Goal: Transaction & Acquisition: Purchase product/service

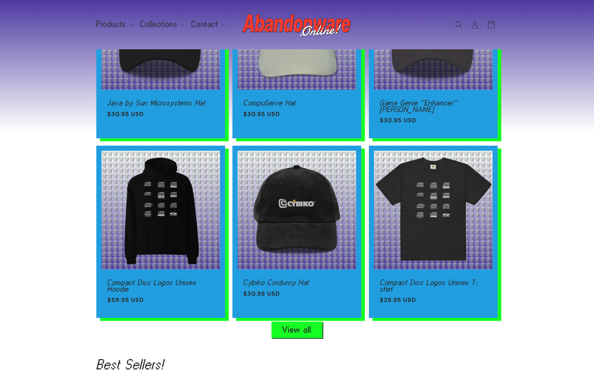
scroll to position [338, 0]
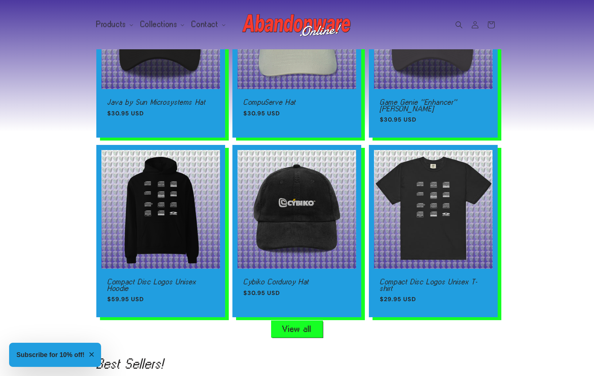
click at [304, 326] on link "View all" at bounding box center [296, 329] width 51 height 16
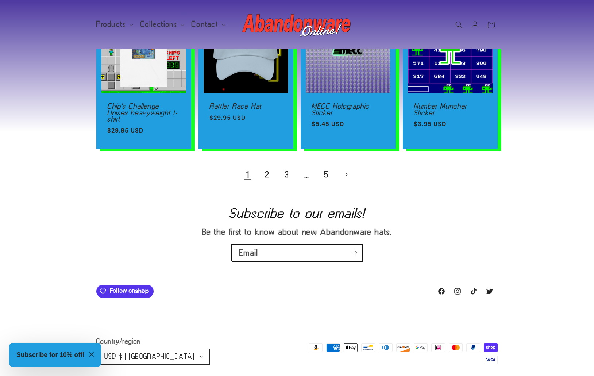
scroll to position [551, 0]
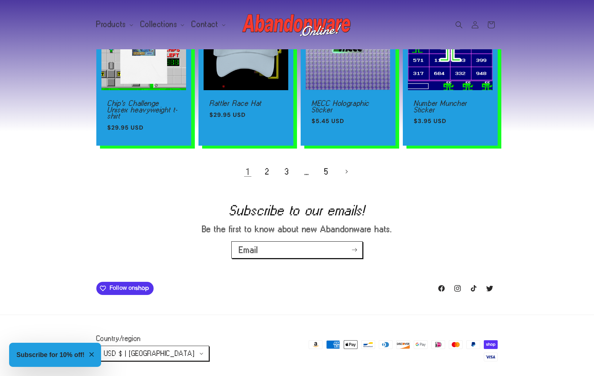
click at [344, 166] on link "Next page" at bounding box center [346, 171] width 16 height 16
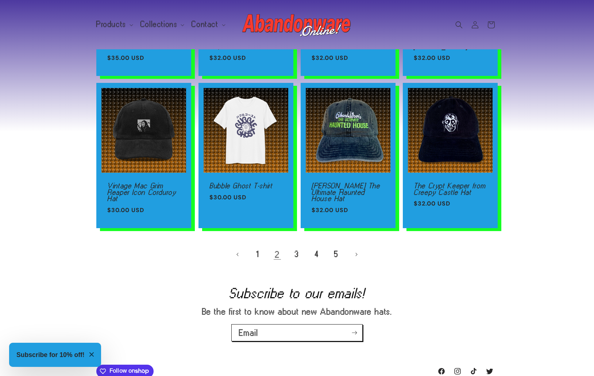
scroll to position [458, 0]
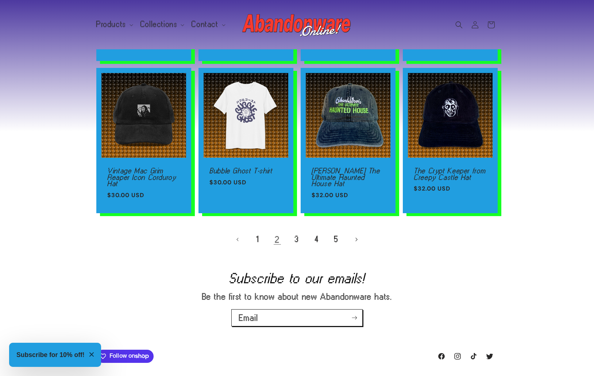
click at [356, 247] on link "Next page" at bounding box center [356, 239] width 16 height 16
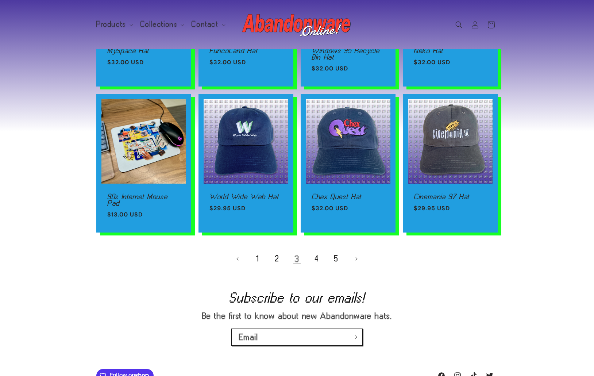
scroll to position [436, 0]
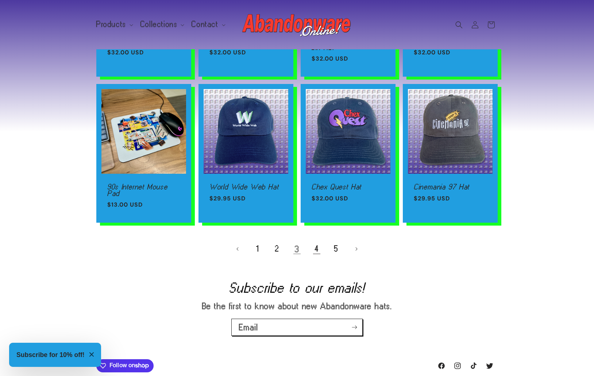
click at [318, 251] on link "4" at bounding box center [317, 249] width 16 height 16
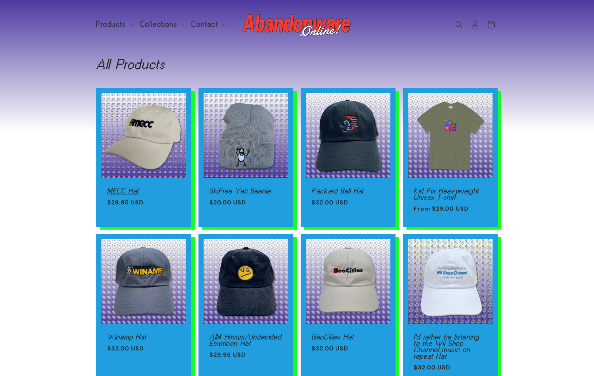
click at [155, 188] on link "MECC Hat" at bounding box center [143, 191] width 73 height 7
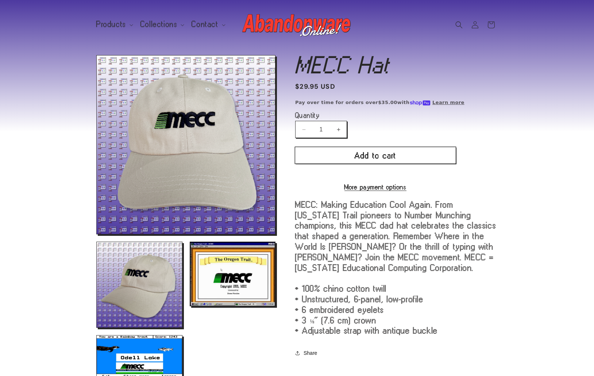
click at [380, 155] on button "Add to cart" at bounding box center [375, 155] width 161 height 16
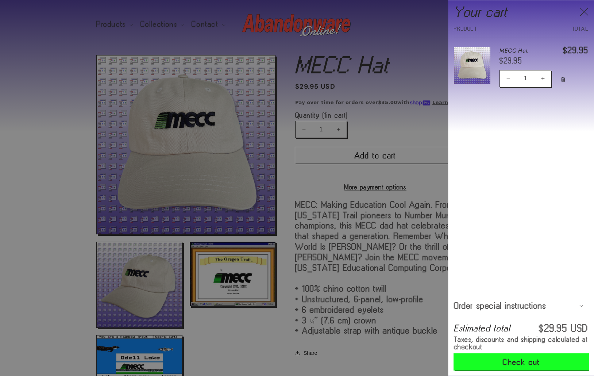
click at [520, 360] on button "Check out" at bounding box center [521, 361] width 135 height 16
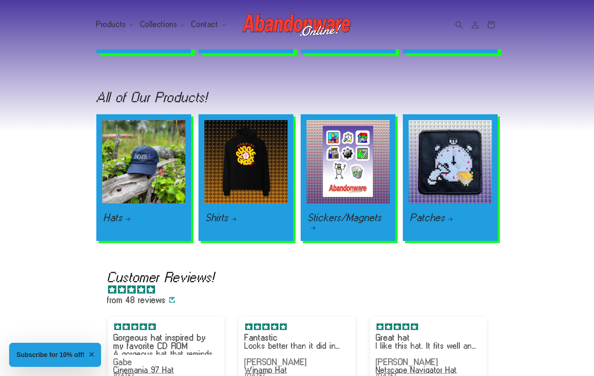
scroll to position [0, 594]
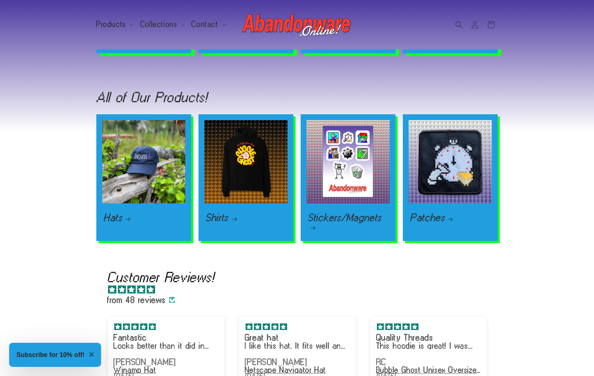
click at [263, 213] on link "Shirts" at bounding box center [246, 217] width 80 height 9
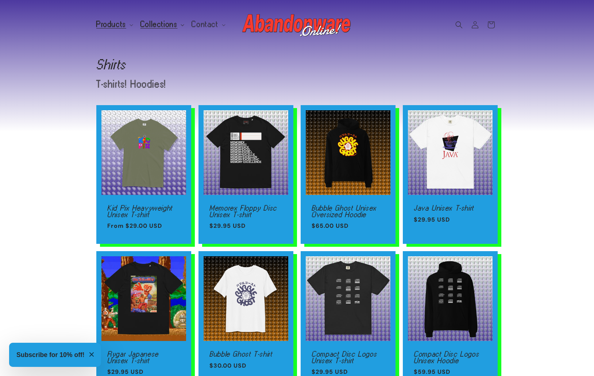
click at [173, 24] on span "Collections" at bounding box center [158, 24] width 37 height 7
click at [240, 80] on p "T-shirts! Hoodies!" at bounding box center [229, 84] width 267 height 10
